Goal: Information Seeking & Learning: Learn about a topic

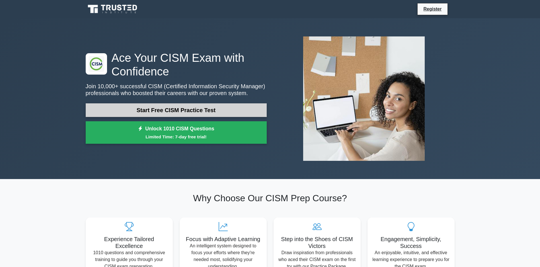
click at [184, 109] on link "Start Free CISM Practice Test" at bounding box center [176, 110] width 181 height 14
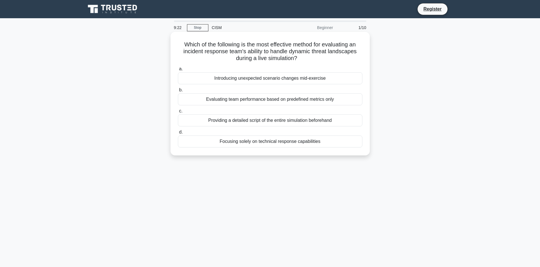
click at [250, 78] on div "Introducing unexpected scenario changes mid-exercise" at bounding box center [270, 78] width 184 height 12
click at [178, 71] on input "a. Introducing unexpected scenario changes mid-exercise" at bounding box center [178, 69] width 0 height 4
click at [289, 99] on div "Implementing multi-factor authentication across all systems" at bounding box center [270, 99] width 184 height 12
click at [178, 92] on input "b. Implementing multi-factor authentication across all systems" at bounding box center [178, 90] width 0 height 4
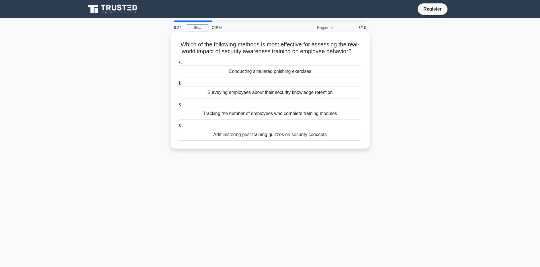
click at [277, 119] on div "Tracking the number of employees who complete training modules" at bounding box center [270, 114] width 184 height 12
click at [178, 106] on input "c. Tracking the number of employees who complete training modules" at bounding box center [178, 104] width 0 height 4
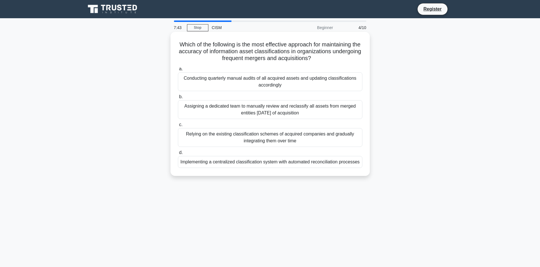
click at [280, 84] on div "Conducting quarterly manual audits of all acquired assets and updating classifi…" at bounding box center [270, 81] width 184 height 19
click at [178, 71] on input "a. Conducting quarterly manual audits of all acquired assets and updating class…" at bounding box center [178, 69] width 0 height 4
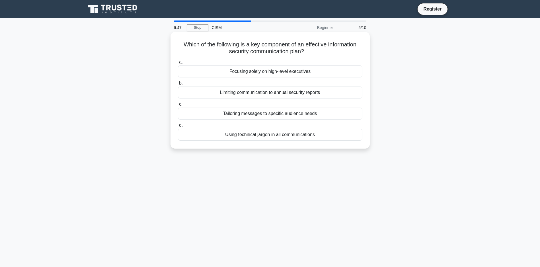
click at [277, 112] on div "Tailoring messages to specific audience needs" at bounding box center [270, 114] width 184 height 12
click at [178, 106] on input "c. Tailoring messages to specific audience needs" at bounding box center [178, 104] width 0 height 4
click at [261, 136] on div "Facilitates consistent response and resource allocation" at bounding box center [270, 135] width 184 height 12
click at [178, 127] on input "d. Facilitates consistent response and resource allocation" at bounding box center [178, 125] width 0 height 4
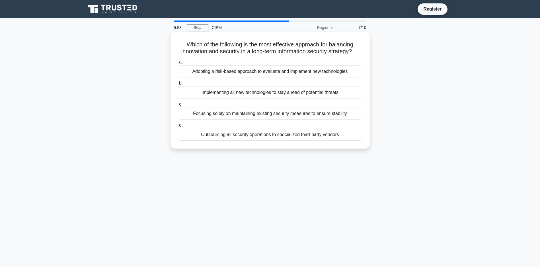
click at [259, 77] on div "Adopting a risk-based approach to evaluate and implement new technologies" at bounding box center [270, 71] width 184 height 12
click at [178, 64] on input "a. Adopting a risk-based approach to evaluate and implement new technologies" at bounding box center [178, 62] width 0 height 4
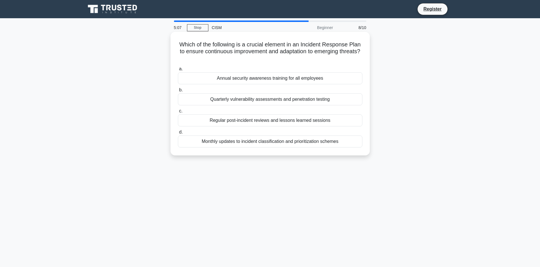
click at [262, 142] on div "Monthly updates to incident classification and prioritization schemes" at bounding box center [270, 141] width 184 height 12
click at [178, 134] on input "d. Monthly updates to incident classification and prioritization schemes" at bounding box center [178, 132] width 0 height 4
click at [267, 100] on div "Implementing AI-driven threat detection and response systems" at bounding box center [270, 99] width 184 height 12
click at [178, 92] on input "b. Implementing AI-driven threat detection and response systems" at bounding box center [178, 90] width 0 height 4
click at [258, 121] on div "Continuous risk assessment and adaptive resource allocation" at bounding box center [270, 120] width 184 height 12
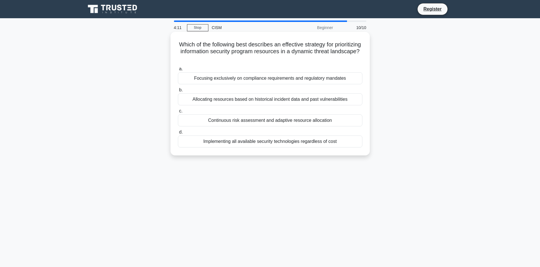
click at [178, 113] on input "c. Continuous risk assessment and adaptive resource allocation" at bounding box center [178, 111] width 0 height 4
